Goal: Check status

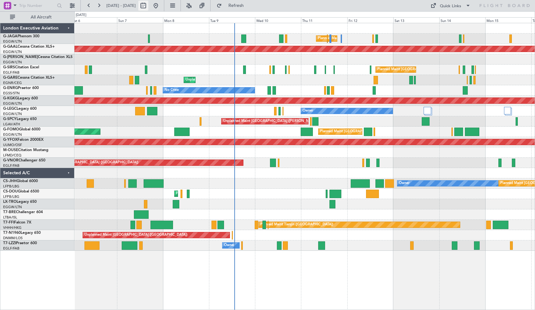
click at [148, 8] on button at bounding box center [143, 6] width 10 height 10
select select "9"
select select "2025"
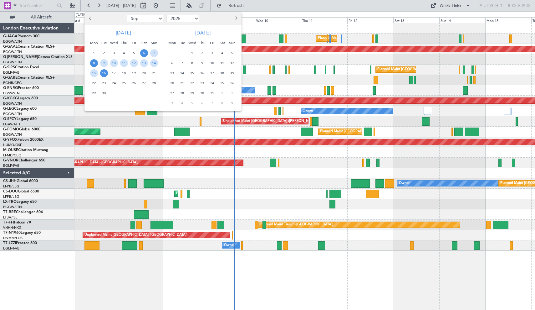
click at [98, 64] on span "8" at bounding box center [94, 63] width 8 height 8
click at [93, 80] on span "22" at bounding box center [94, 83] width 8 height 8
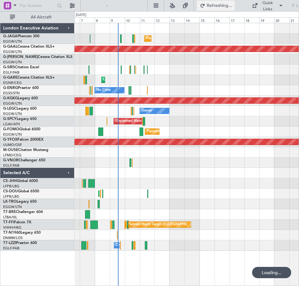
click at [219, 5] on span "Refreshing..." at bounding box center [220, 5] width 26 height 4
